Goal: Information Seeking & Learning: Learn about a topic

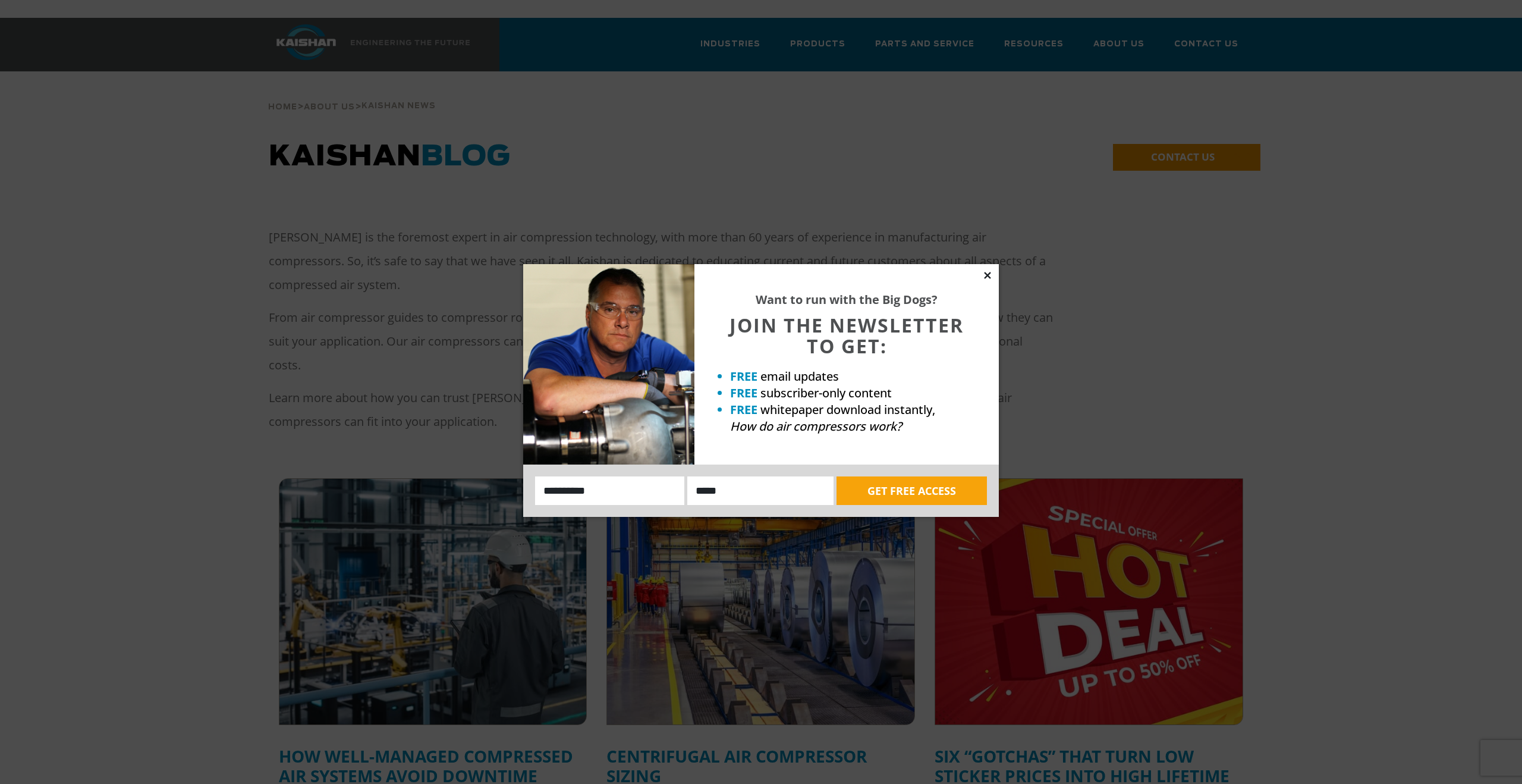
click at [990, 273] on icon at bounding box center [987, 274] width 7 height 7
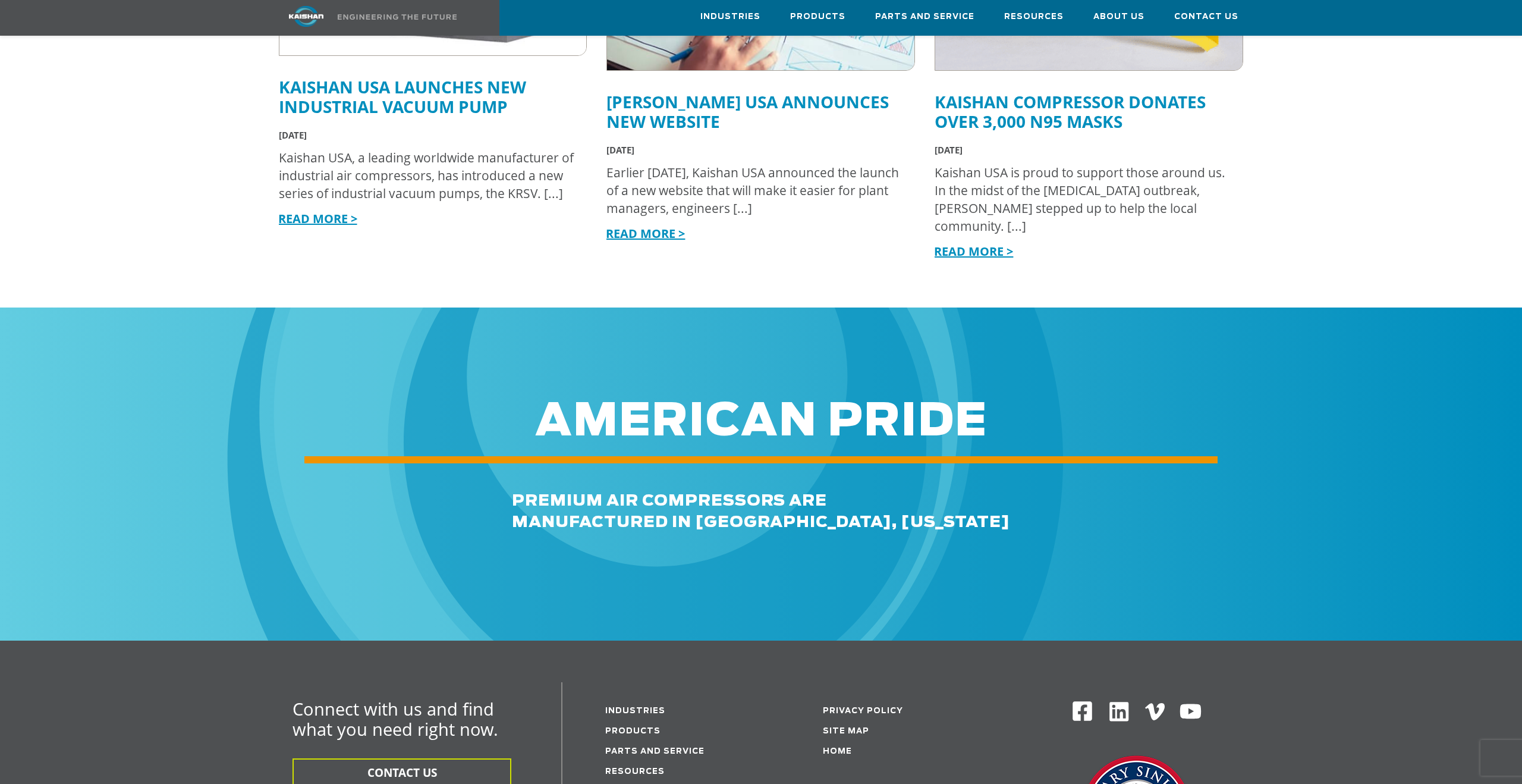
scroll to position [1365, 0]
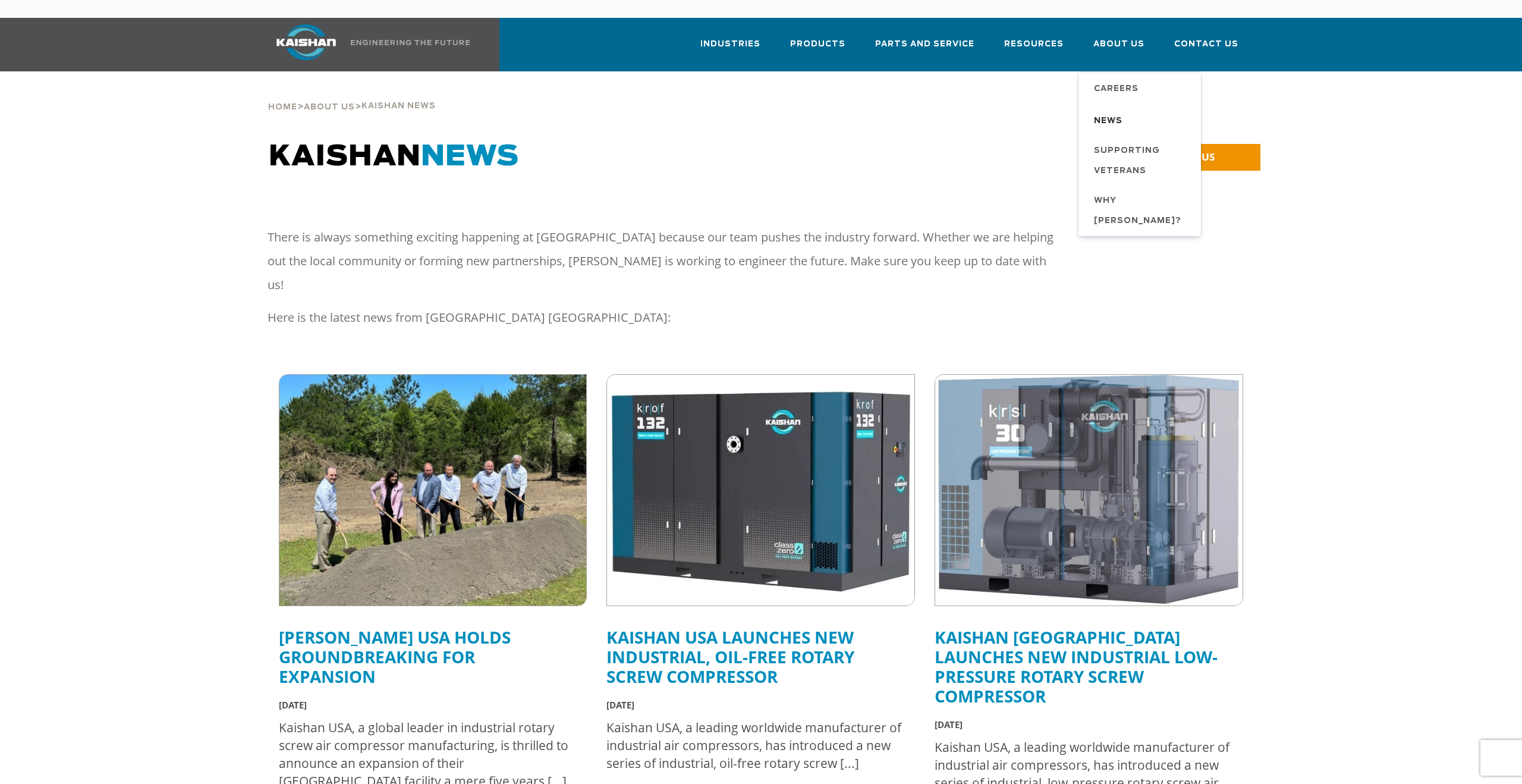
click at [1104, 111] on span "News" at bounding box center [1108, 121] width 28 height 21
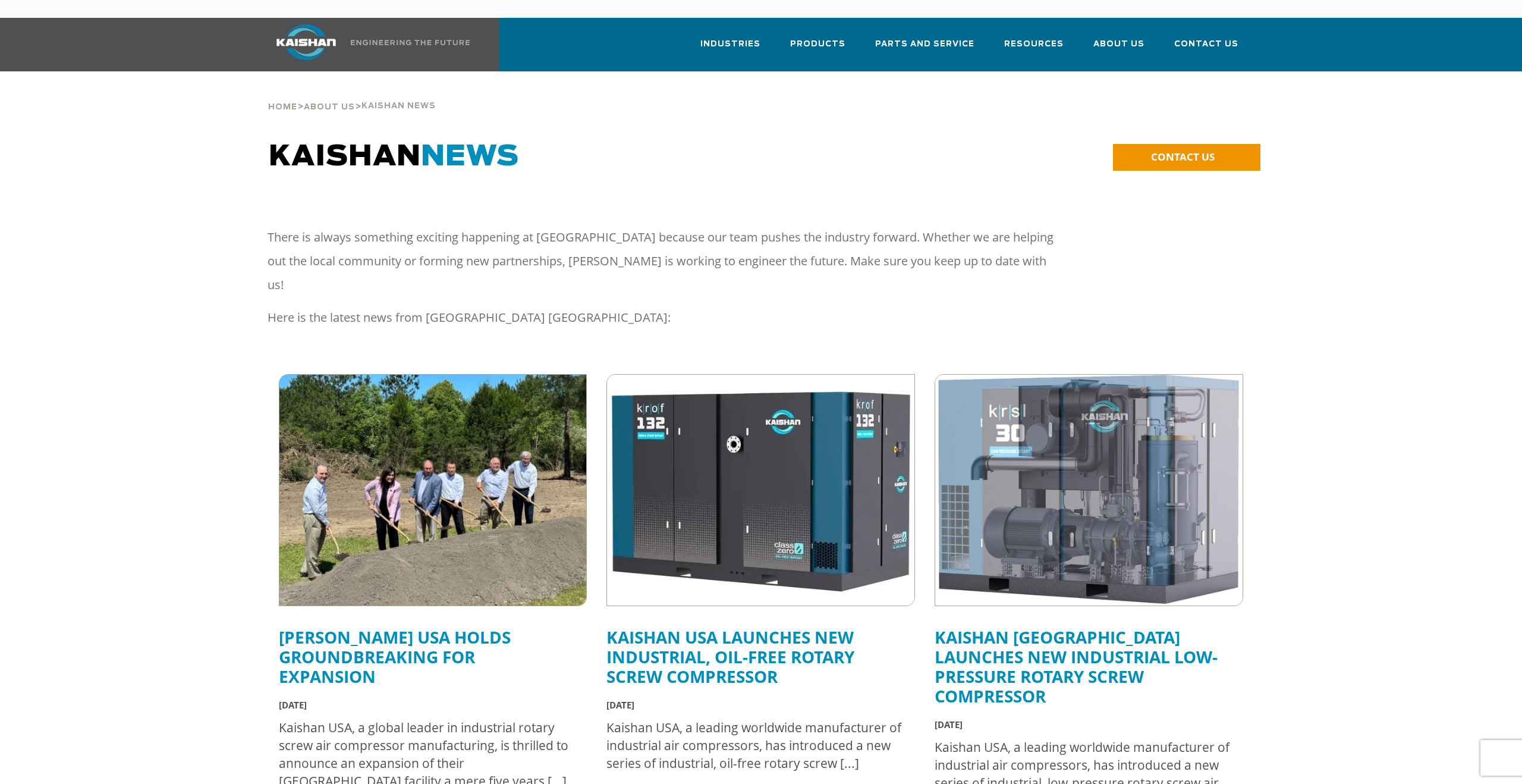
click at [472, 475] on img at bounding box center [432, 490] width 337 height 253
